Goal: Information Seeking & Learning: Learn about a topic

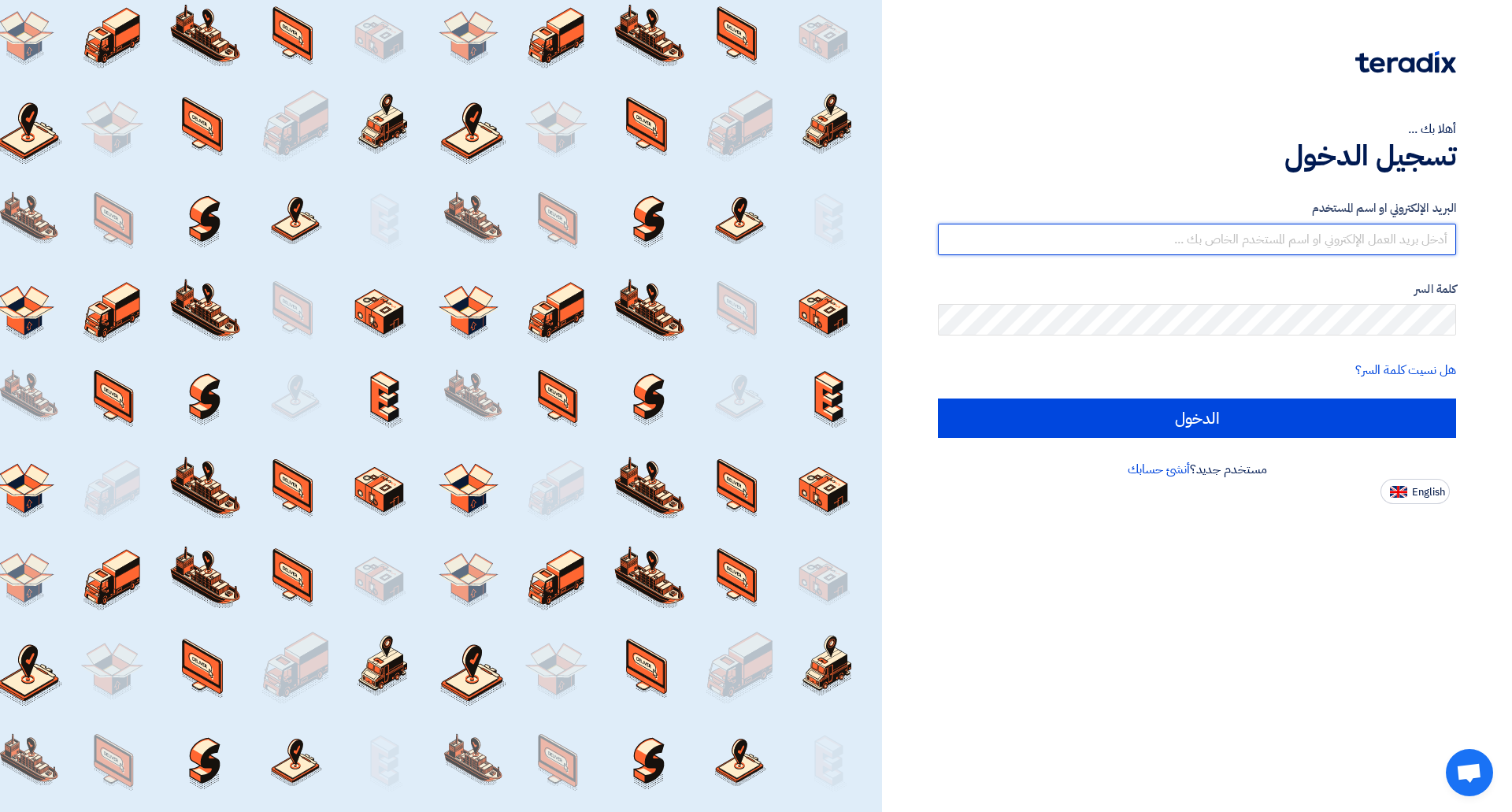
click at [1422, 245] on input "text" at bounding box center [1198, 239] width 518 height 32
type input "n"
type input "[PERSON_NAME][EMAIL_ADDRESS][DOMAIN_NAME]"
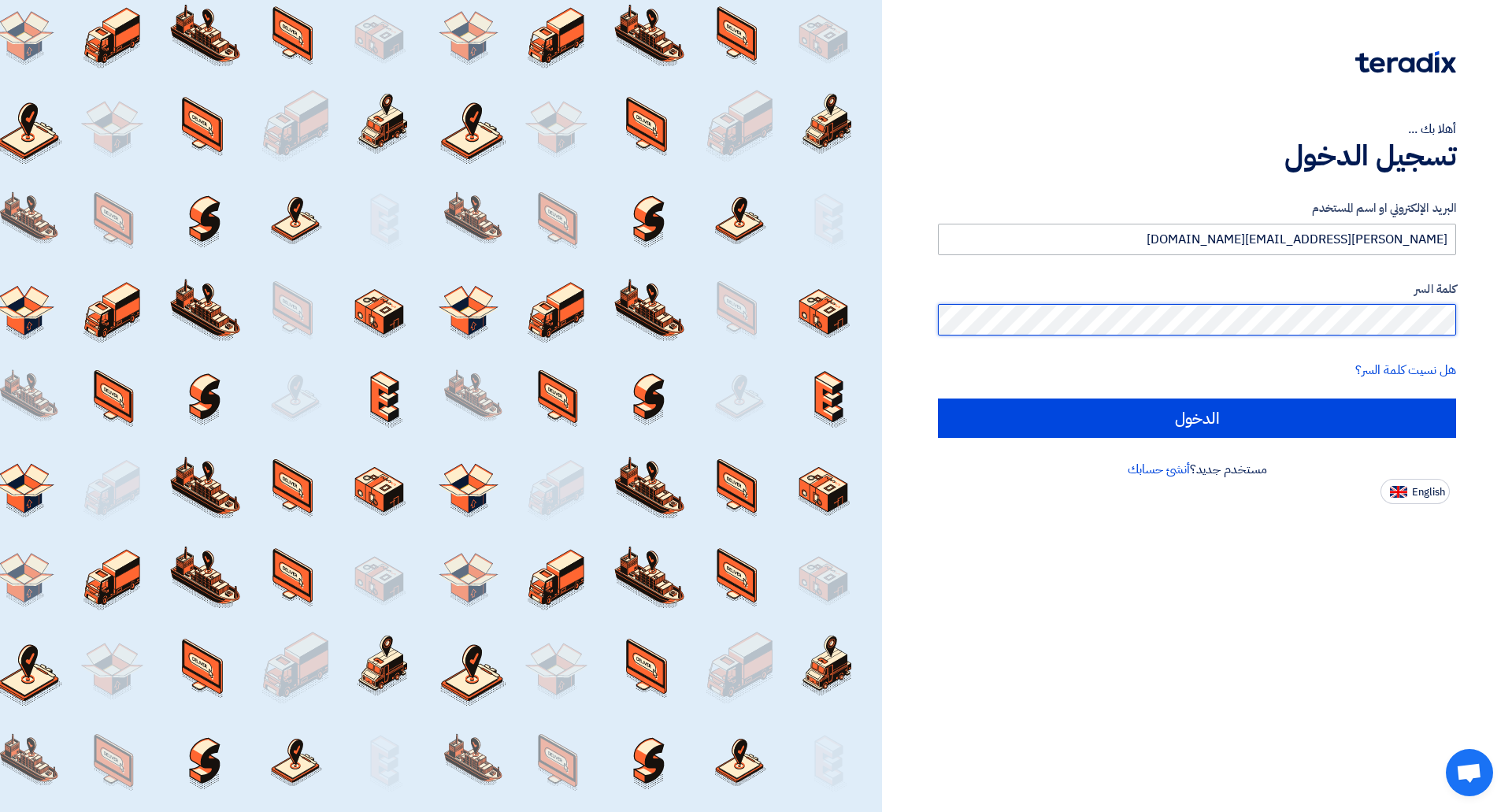
click at [938, 398] on input "الدخول" at bounding box center [1198, 418] width 518 height 40
type input "Sign in"
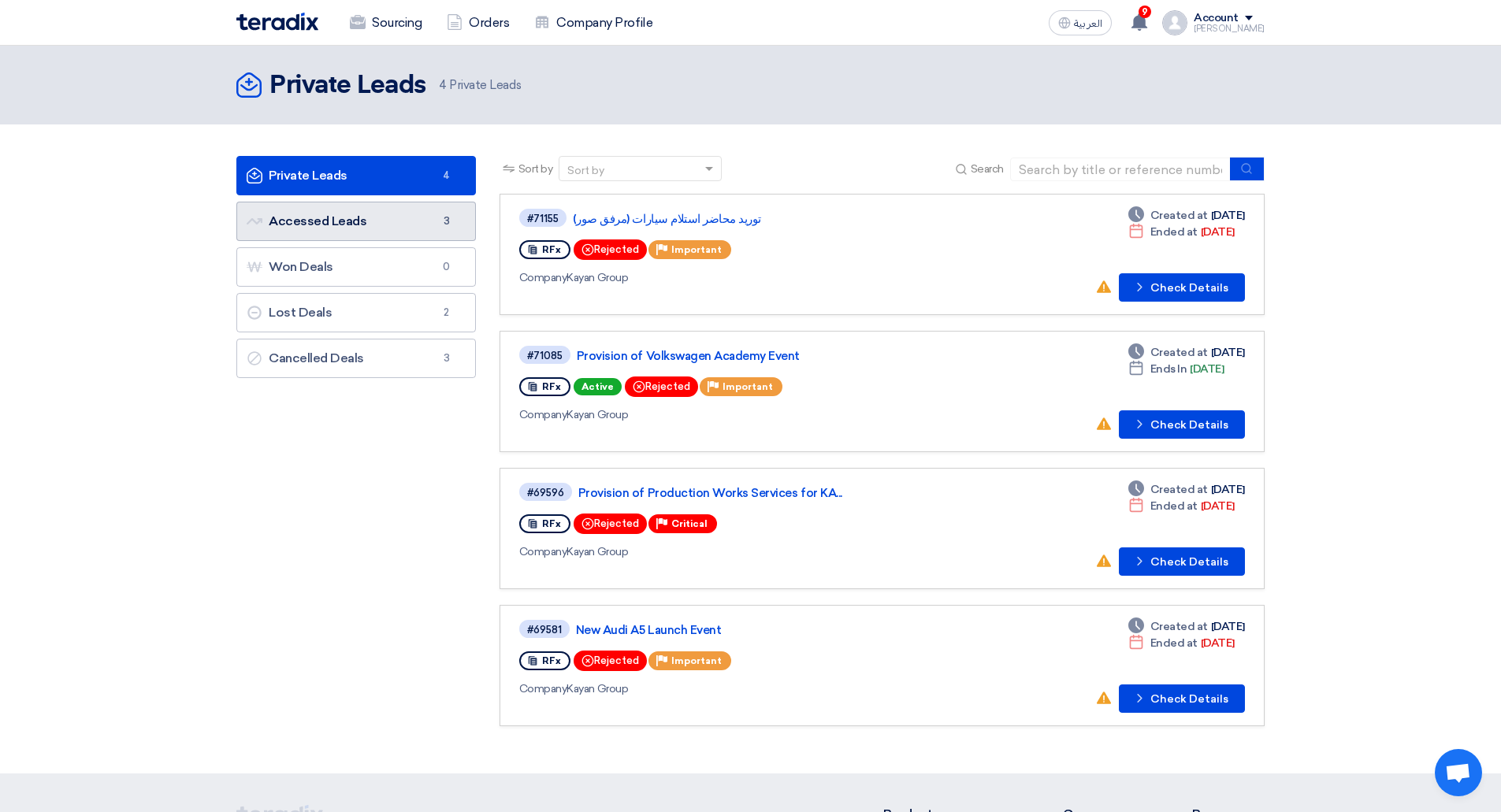
click at [289, 221] on link "Accessed Leads Accessed Leads 3" at bounding box center [356, 221] width 239 height 40
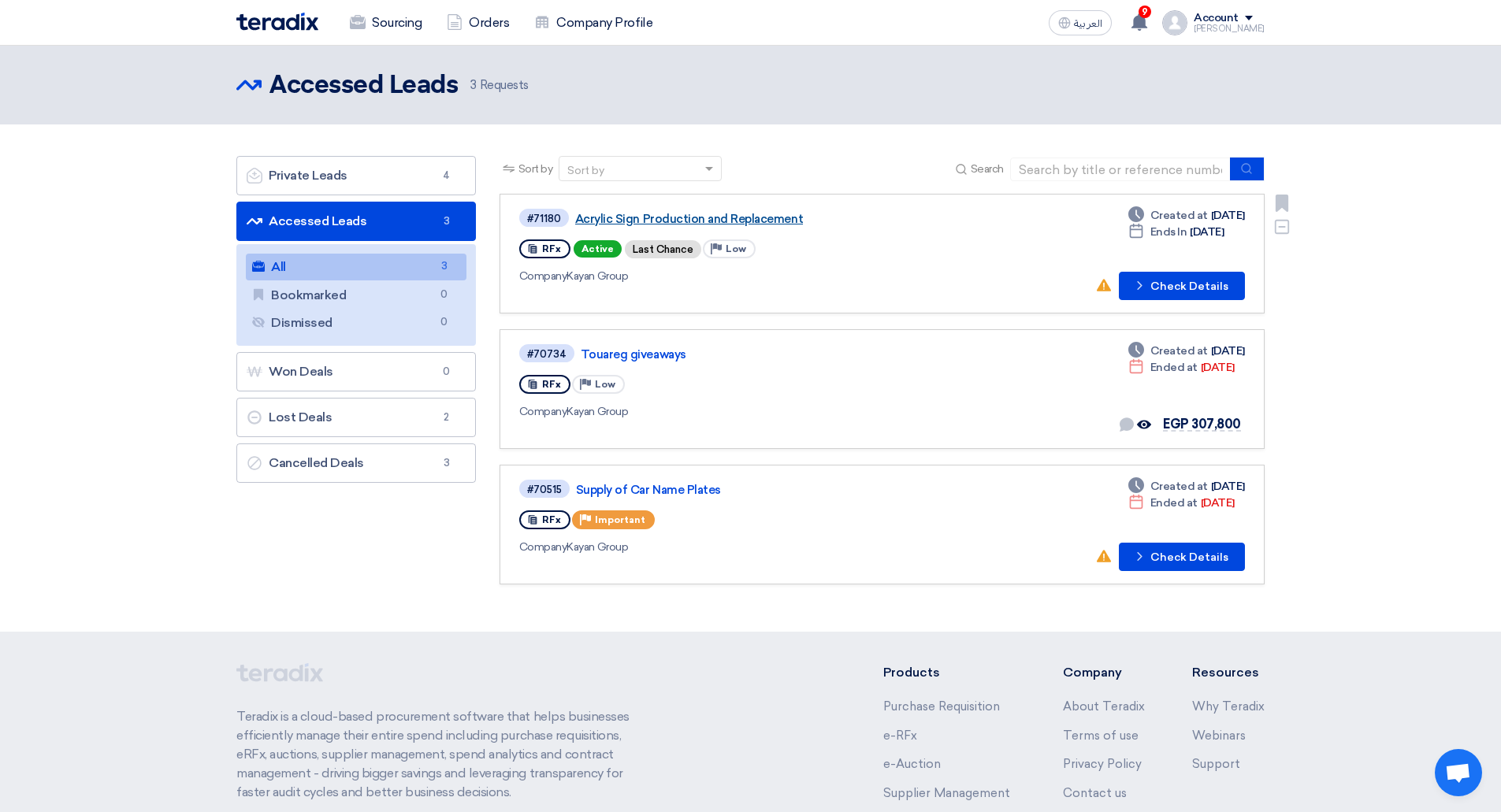
click at [713, 219] on link "Acrylic Sign Production and Replacement" at bounding box center [773, 219] width 394 height 14
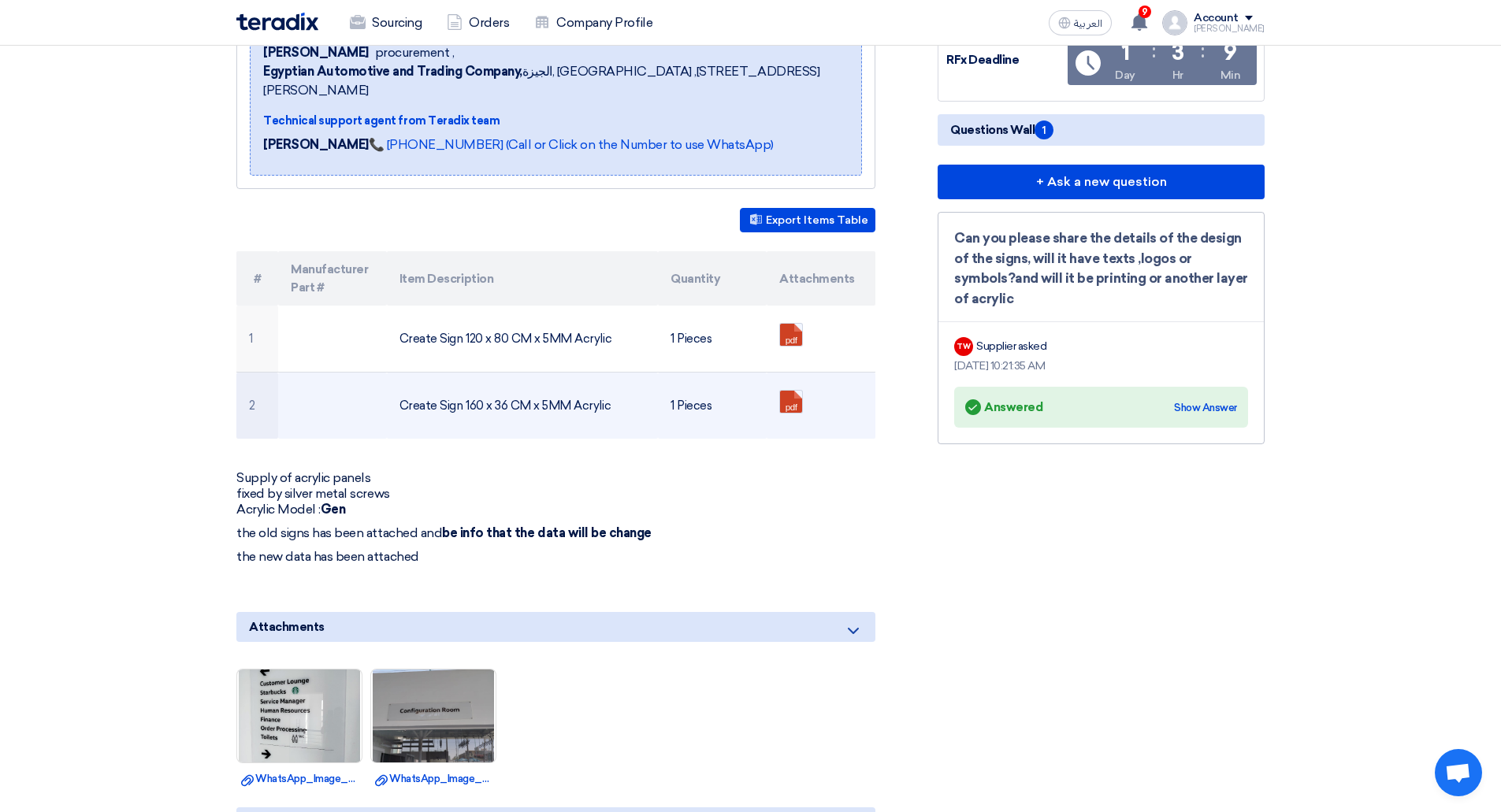
scroll to position [286, 0]
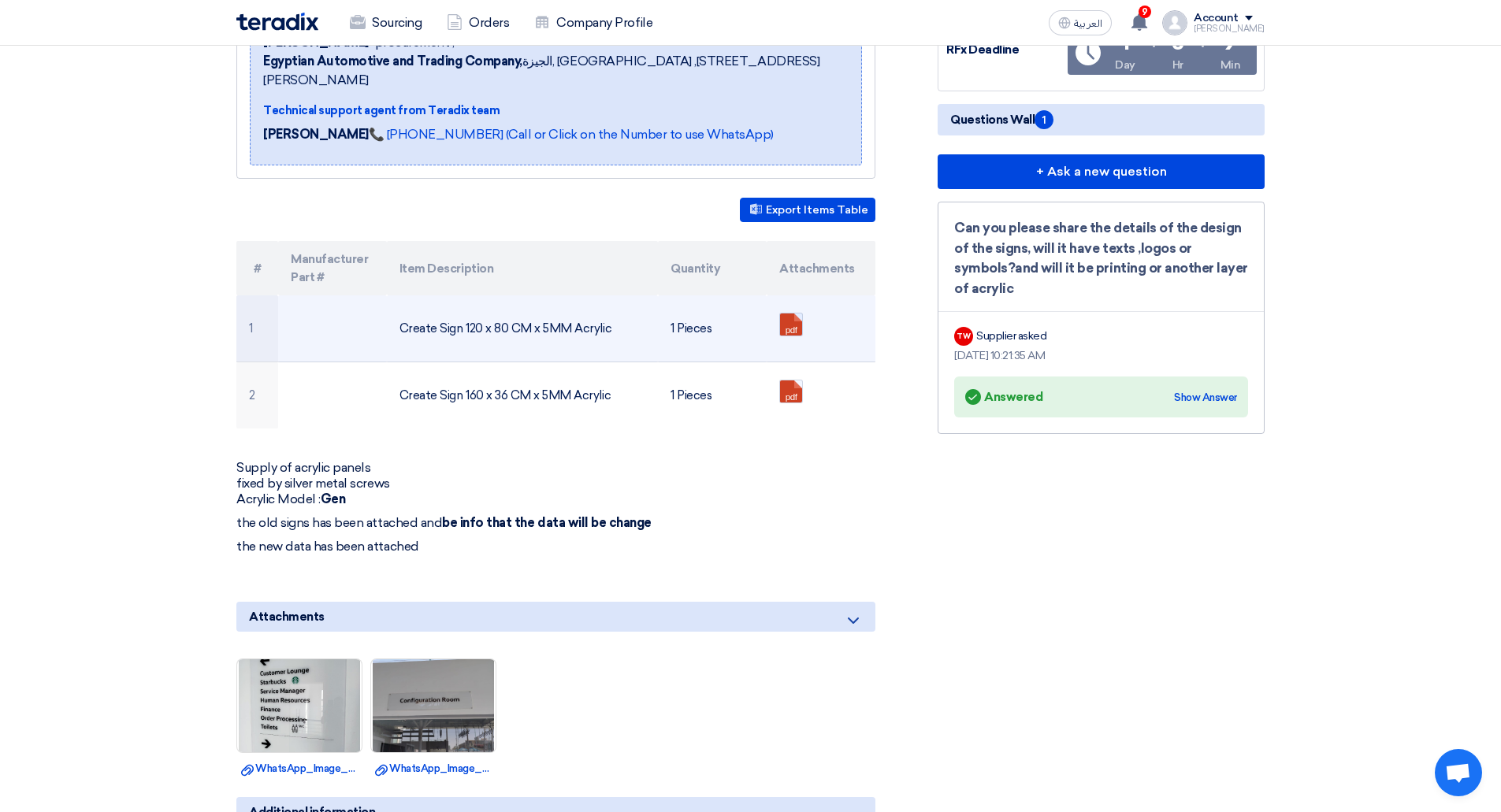
click at [793, 313] on link at bounding box center [843, 360] width 127 height 95
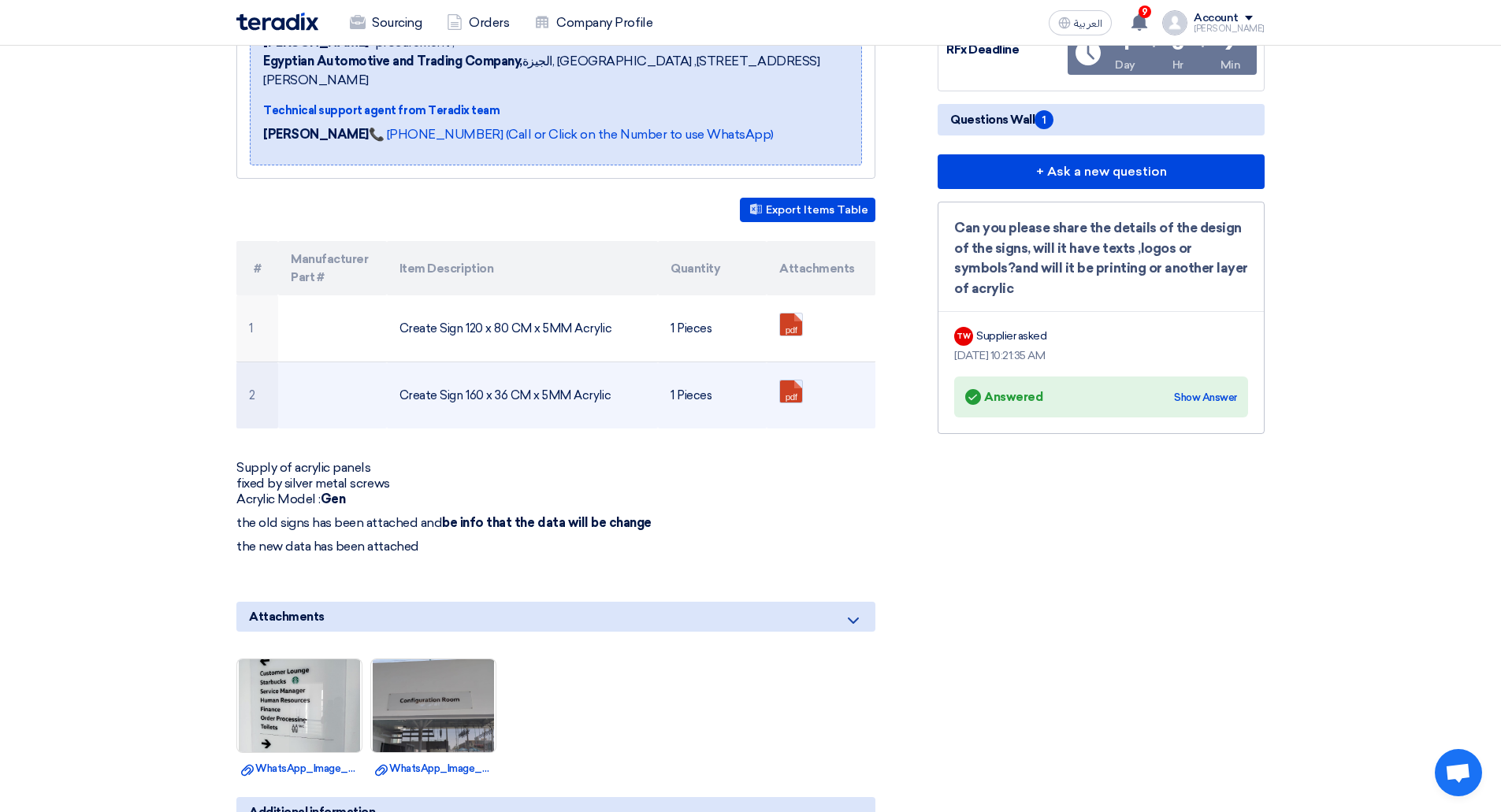
click at [790, 380] on link at bounding box center [843, 427] width 127 height 95
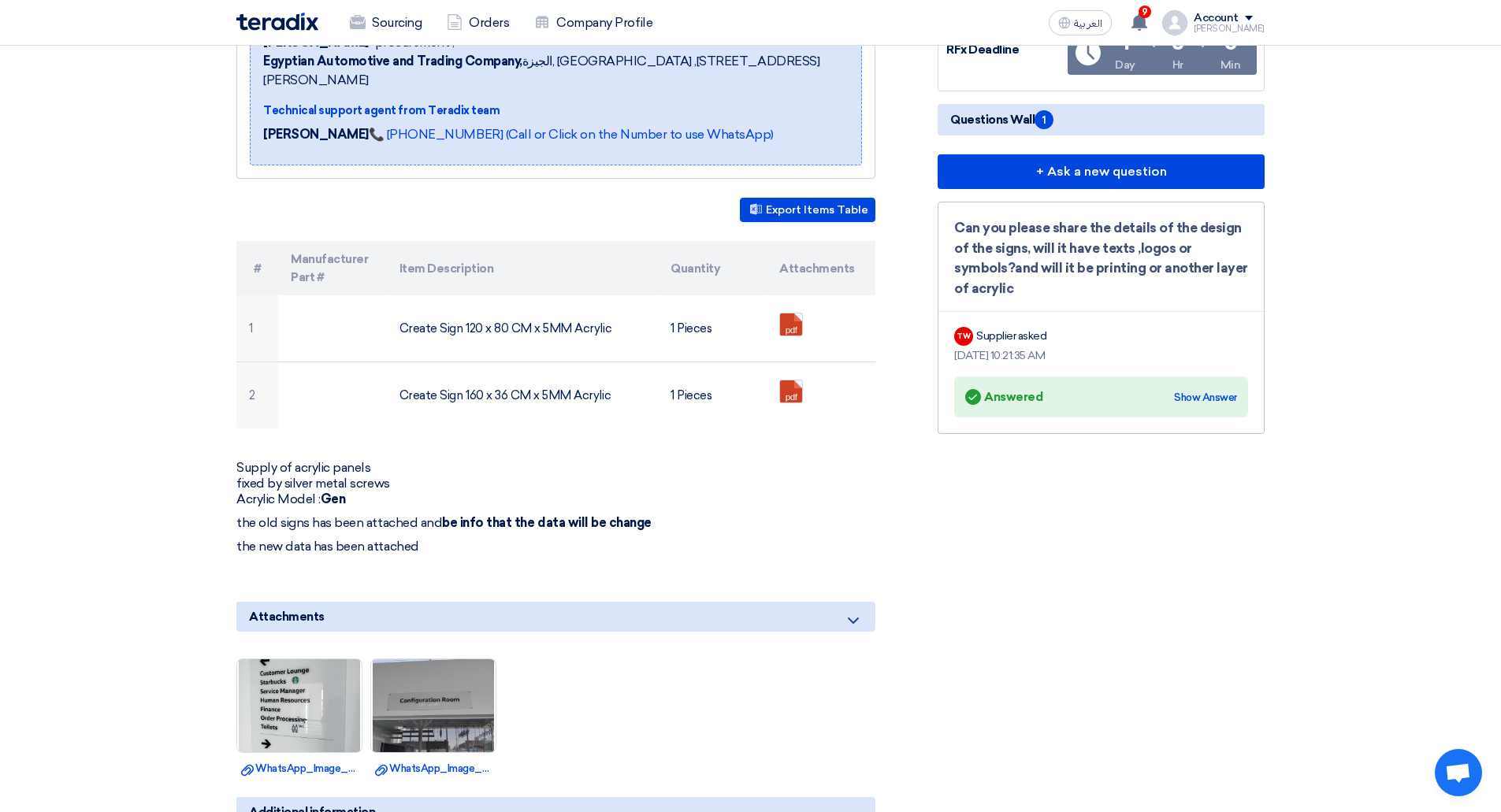
click at [1084, 599] on div "RFx Timeline RFx Deadline Time Remaining 1 Day : 3 Hr : 8 Min Questions Wall 1 …" at bounding box center [1102, 496] width 351 height 1088
click at [1196, 390] on div "Show Answer" at bounding box center [1205, 397] width 63 height 15
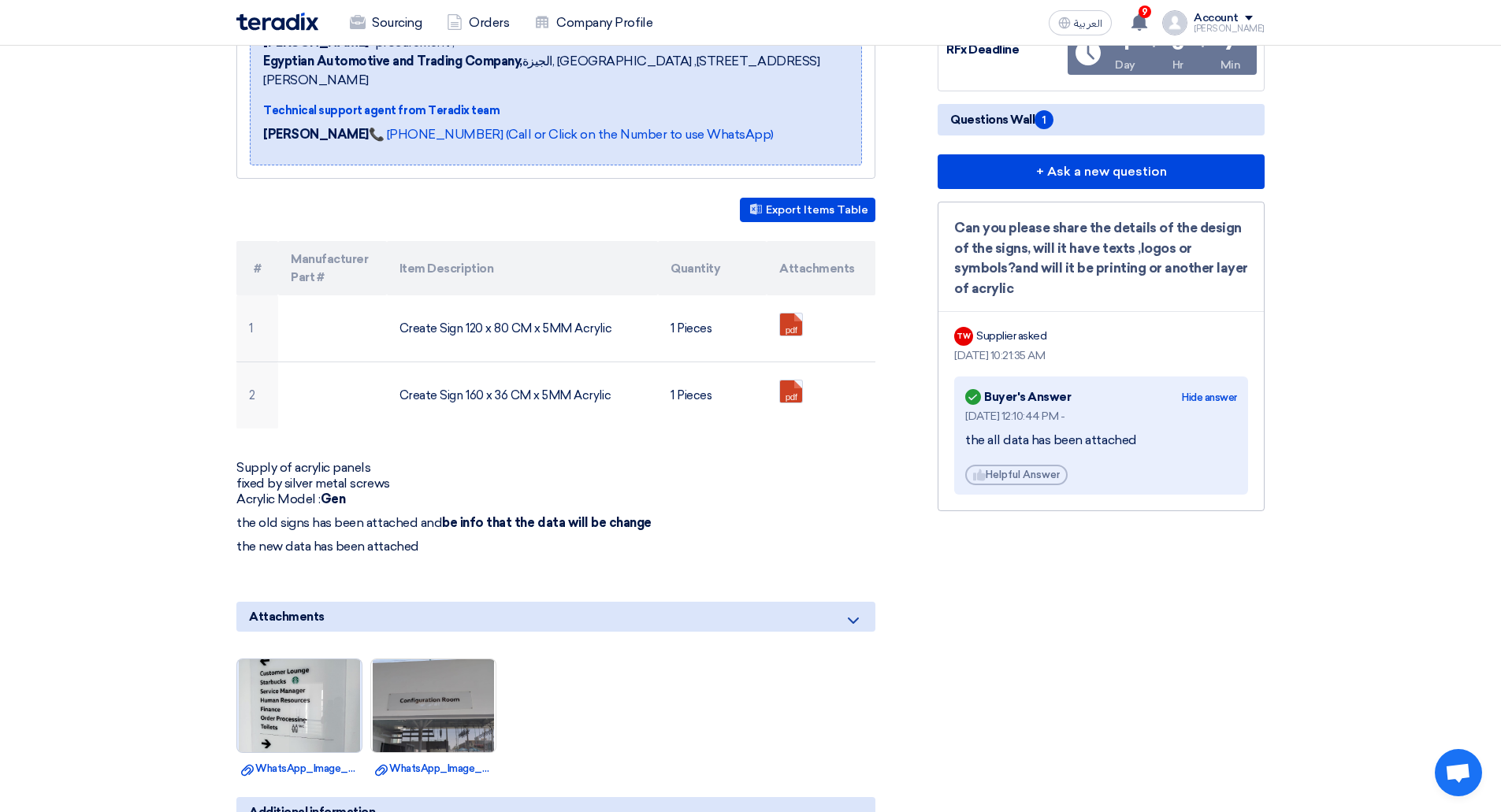
click at [331, 686] on img at bounding box center [299, 706] width 125 height 164
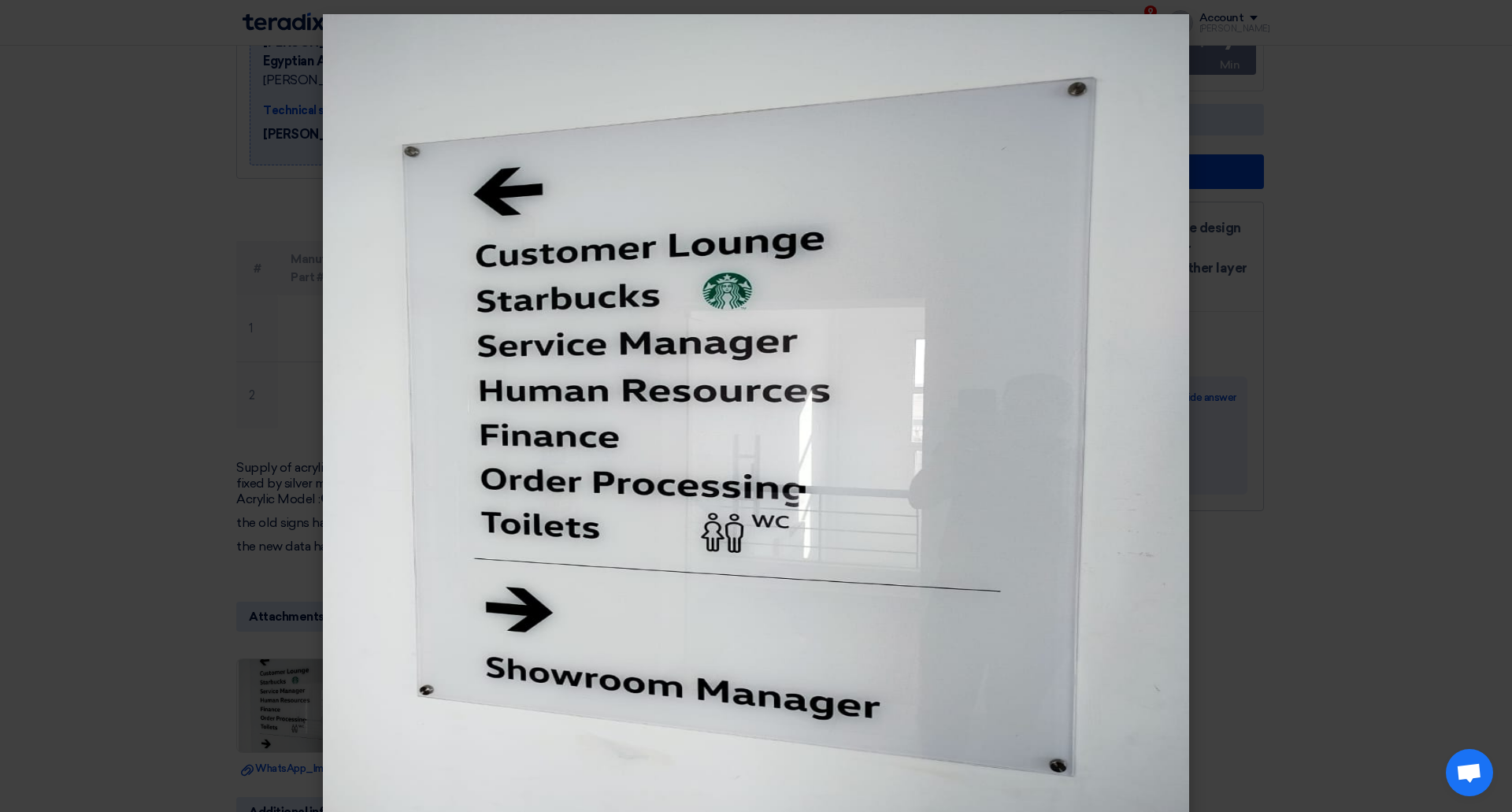
click at [169, 529] on modal-container at bounding box center [756, 406] width 1512 height 812
